Goal: Find specific page/section: Find specific page/section

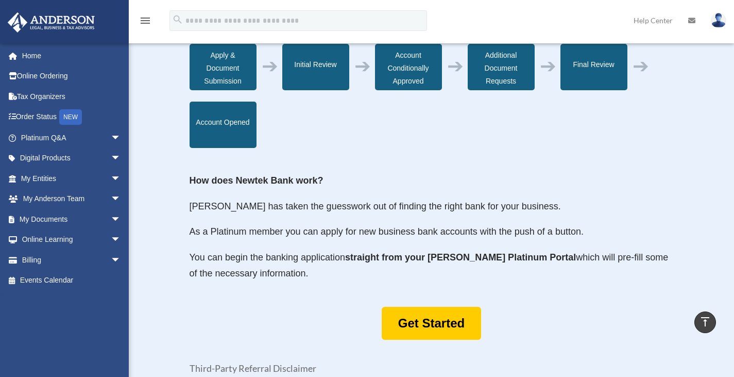
scroll to position [418, 0]
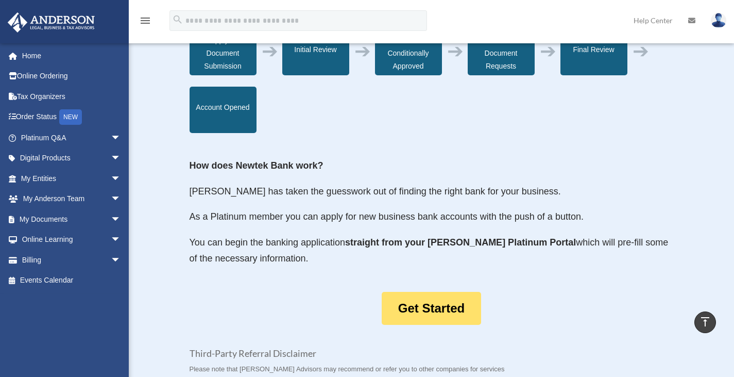
click at [426, 292] on link "Get Started" at bounding box center [431, 308] width 99 height 33
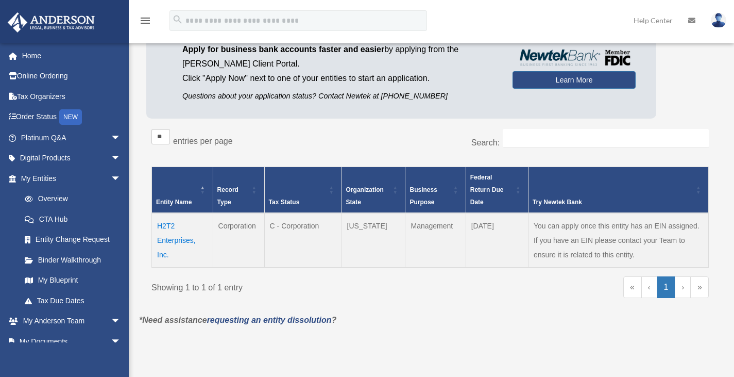
scroll to position [110, 0]
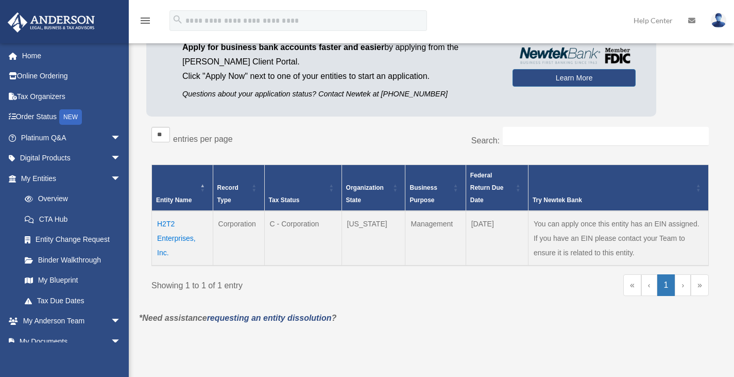
click at [167, 237] on td "H2T2 Enterprises, Inc." at bounding box center [182, 238] width 61 height 55
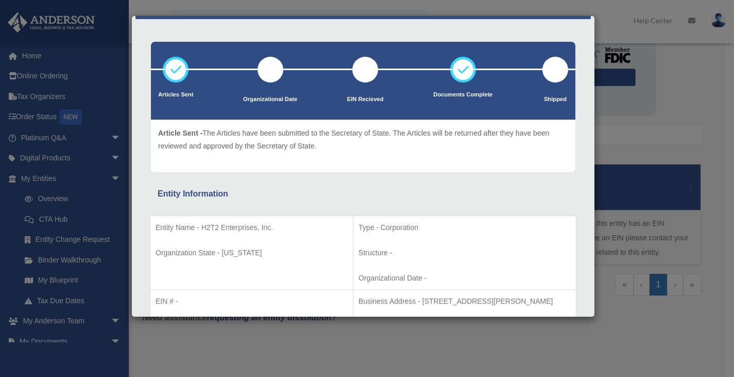
scroll to position [0, 0]
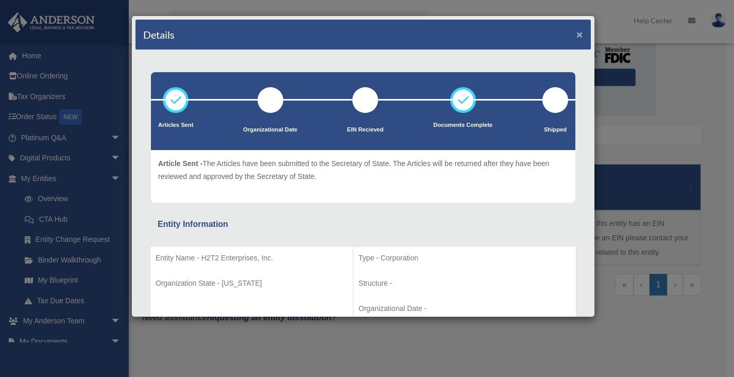
click at [576, 29] on button "×" at bounding box center [579, 34] width 7 height 11
